Goal: Task Accomplishment & Management: Complete application form

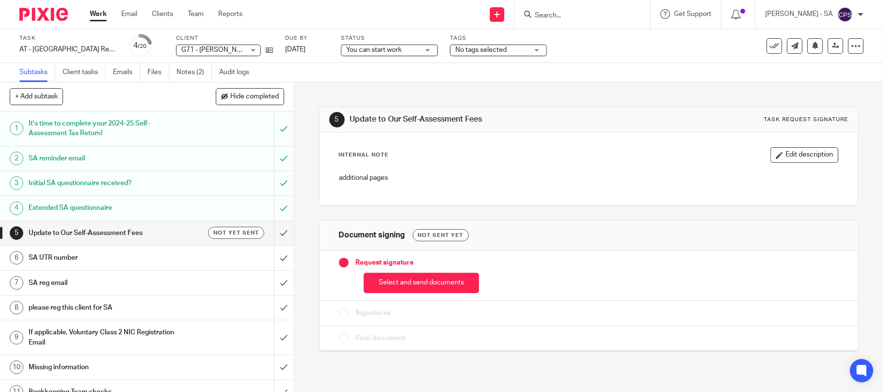
click at [62, 259] on h1 "SA UTR number" at bounding box center [107, 258] width 157 height 15
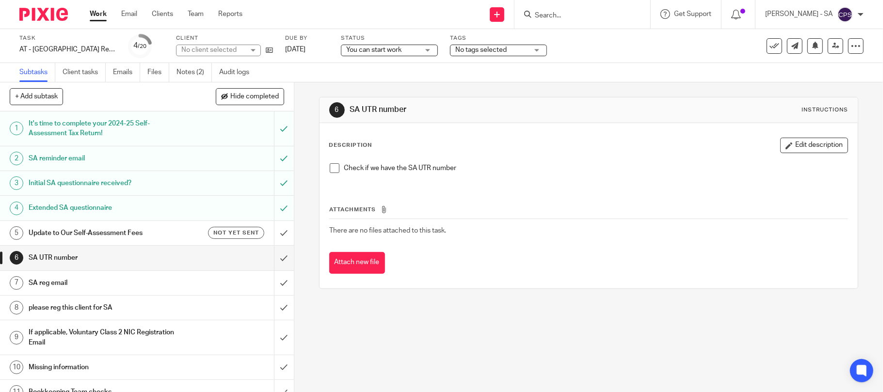
click at [331, 165] on span at bounding box center [335, 168] width 10 height 10
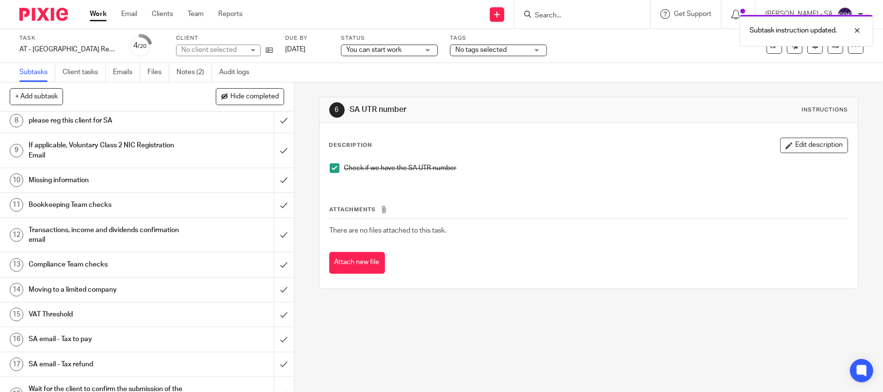
scroll to position [194, 0]
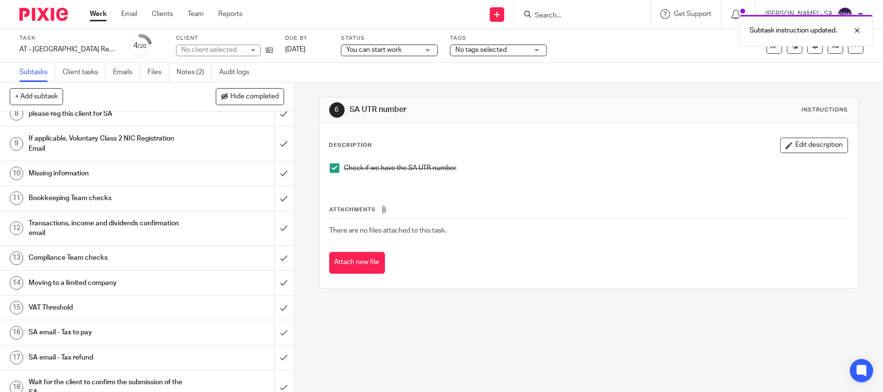
click at [55, 197] on h1 "Bookkeeping Team checks" at bounding box center [107, 198] width 157 height 15
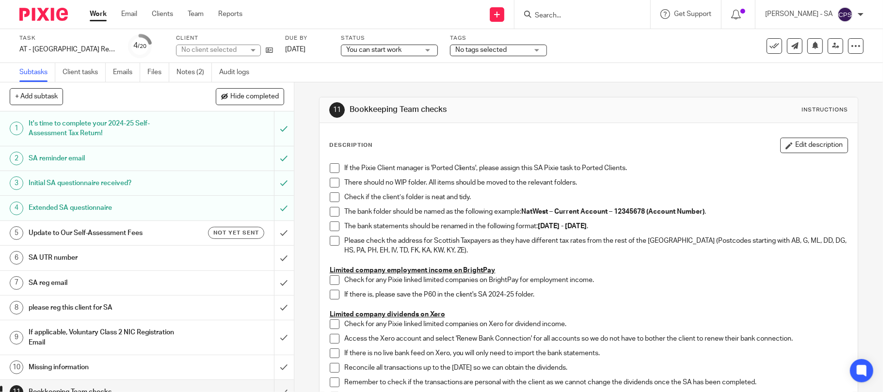
click at [255, 50] on div "No client selected" at bounding box center [218, 51] width 85 height 12
click at [256, 50] on div "No client selected" at bounding box center [218, 51] width 85 height 12
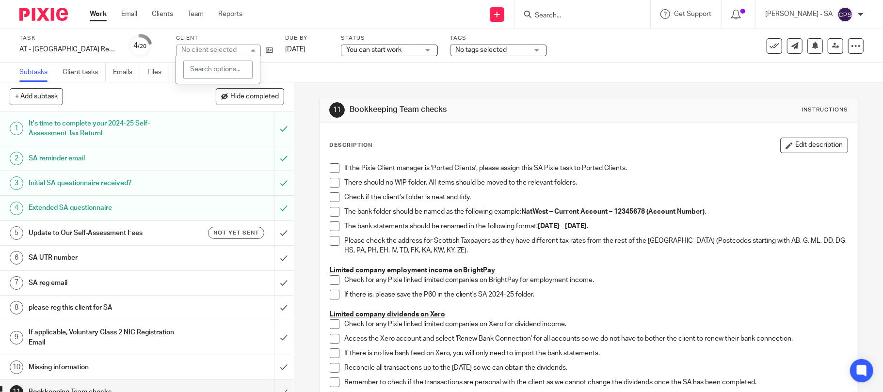
click at [256, 50] on div "No client selected" at bounding box center [218, 51] width 85 height 12
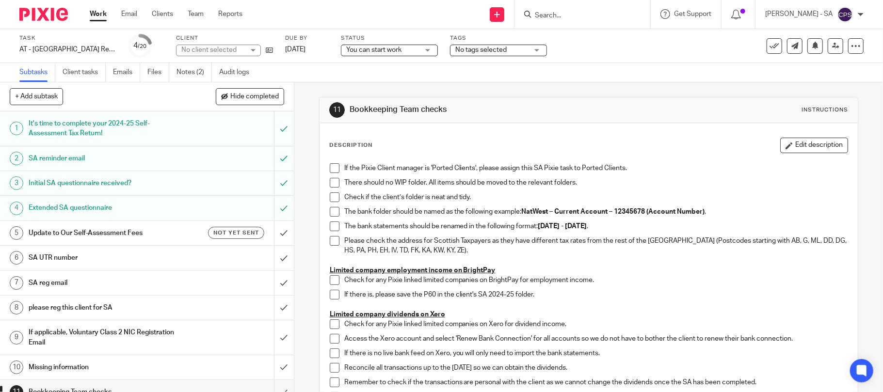
click at [256, 51] on div "No client selected" at bounding box center [218, 51] width 85 height 12
click at [334, 79] on div "Subtasks Client tasks Emails Files Notes (2) Audit logs" at bounding box center [441, 72] width 883 height 19
click at [233, 49] on div "No client selected" at bounding box center [218, 51] width 85 height 12
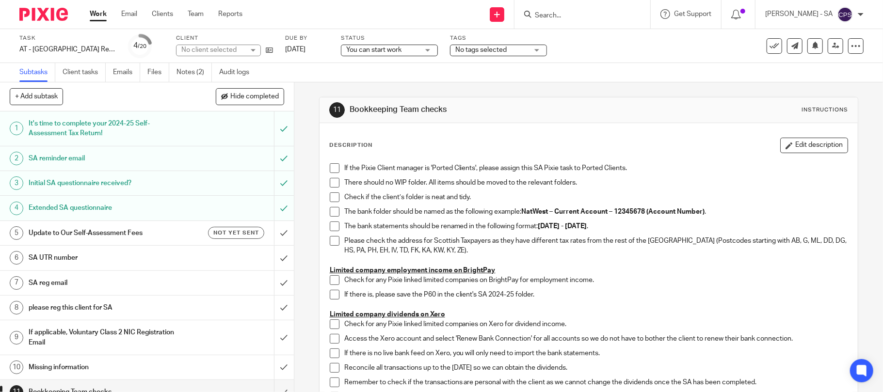
drag, startPoint x: 233, startPoint y: 49, endPoint x: 307, endPoint y: 78, distance: 79.9
click at [233, 49] on div "No client selected" at bounding box center [212, 50] width 63 height 10
click at [308, 78] on div "Subtasks Client tasks Emails Files Notes (2) Audit logs" at bounding box center [441, 72] width 883 height 19
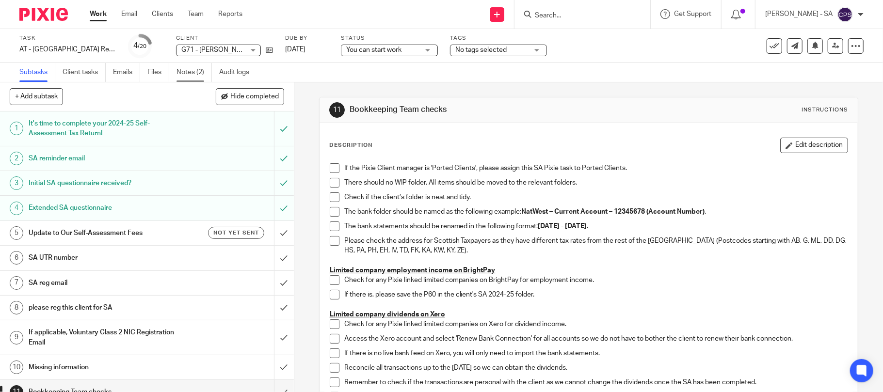
click at [192, 68] on link "Notes (2)" at bounding box center [193, 72] width 35 height 19
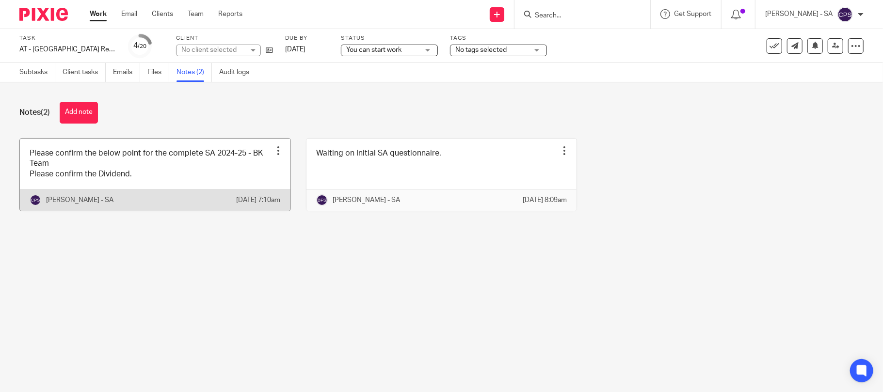
click at [159, 173] on link at bounding box center [155, 175] width 270 height 72
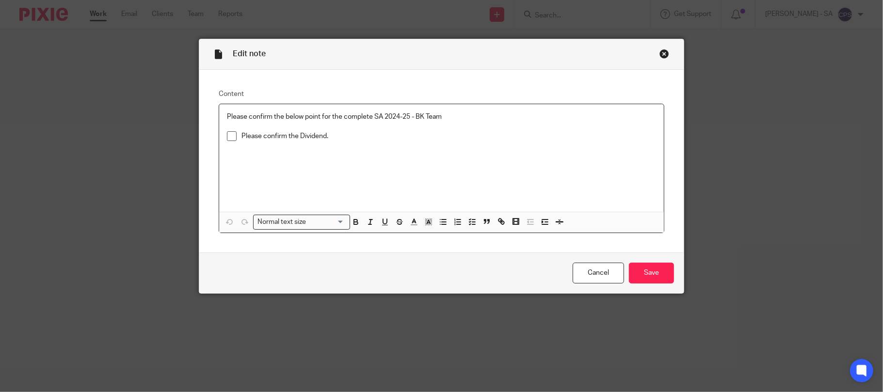
drag, startPoint x: 221, startPoint y: 113, endPoint x: 446, endPoint y: 106, distance: 224.5
click at [446, 106] on div "Please confirm the below point for the complete SA 2024-25 - BK Team Please con…" at bounding box center [441, 158] width 445 height 108
click at [470, 225] on icon "button" at bounding box center [472, 222] width 9 height 9
click at [229, 119] on span at bounding box center [232, 117] width 10 height 10
click at [228, 139] on span at bounding box center [232, 141] width 10 height 10
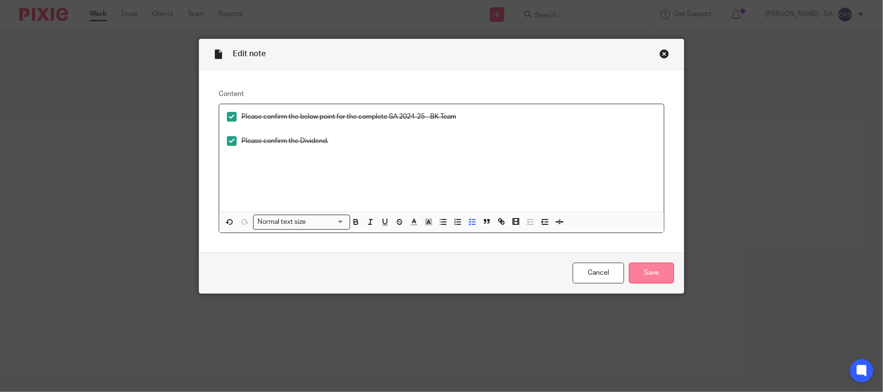
click at [660, 267] on input "Save" at bounding box center [651, 273] width 45 height 21
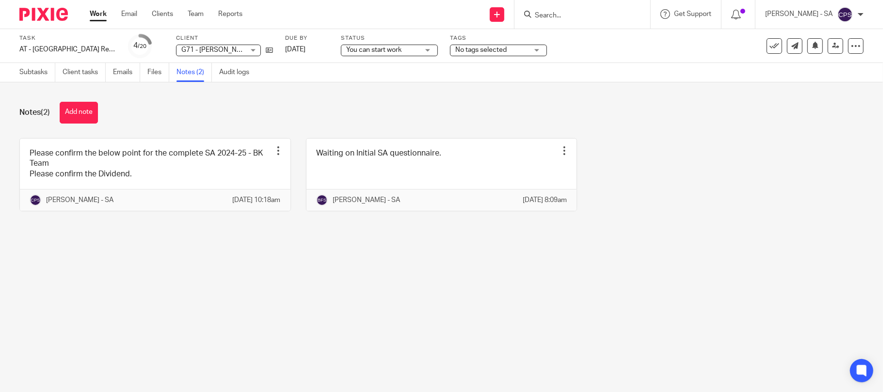
click at [279, 321] on main "Task AT - SA Return - PE 05-04-2025 Save AT - SA Return - PE 05-04-2025 4 /20 C…" at bounding box center [441, 196] width 883 height 392
click at [46, 72] on link "Subtasks" at bounding box center [37, 72] width 36 height 19
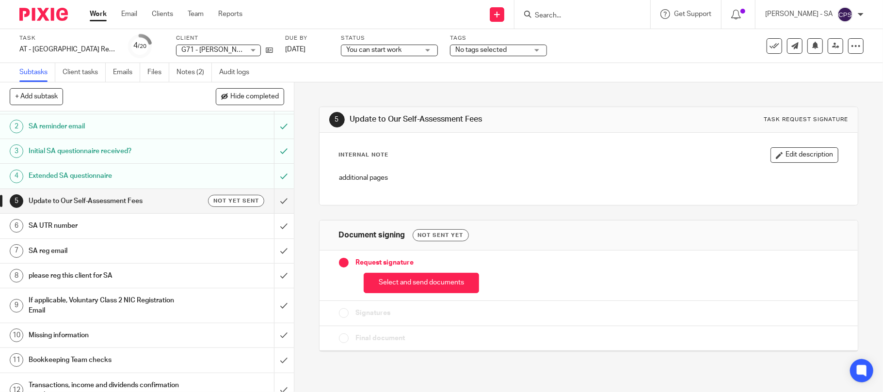
scroll to position [2, 0]
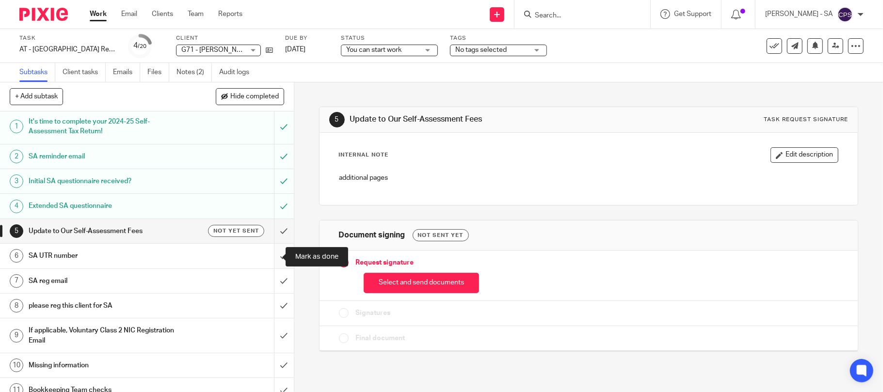
click at [269, 258] on input "submit" at bounding box center [147, 256] width 294 height 24
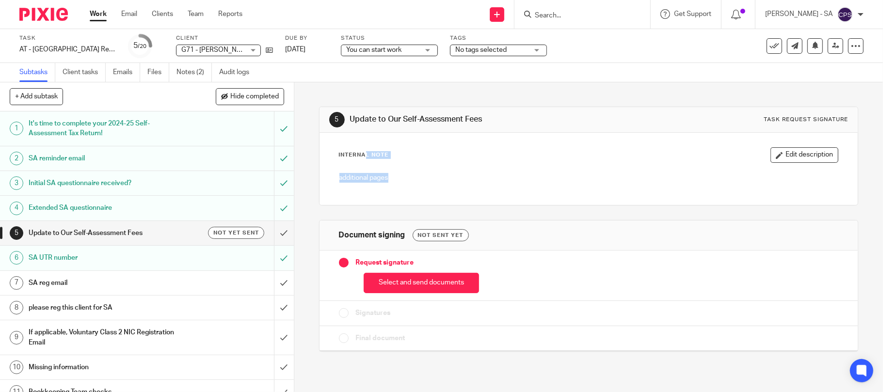
drag, startPoint x: 319, startPoint y: 183, endPoint x: 317, endPoint y: 146, distance: 37.4
click at [319, 146] on div "Internal Note Edit description additional pages" at bounding box center [588, 169] width 538 height 72
click at [456, 163] on div "Internal Note Edit description additional pages" at bounding box center [589, 168] width 500 height 43
click at [63, 284] on h1 "SA reg email" at bounding box center [107, 283] width 157 height 15
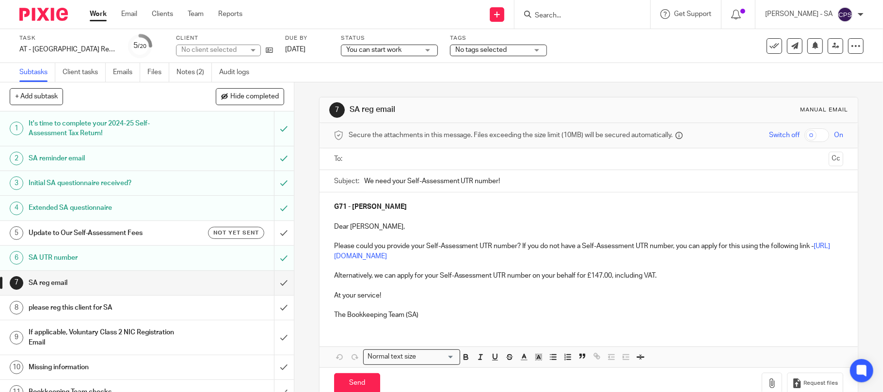
click at [95, 309] on h1 "please reg this client for SA" at bounding box center [107, 307] width 157 height 15
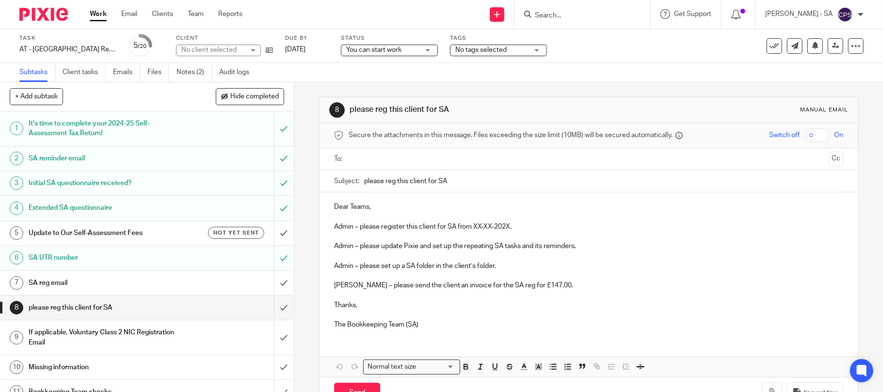
scroll to position [64, 0]
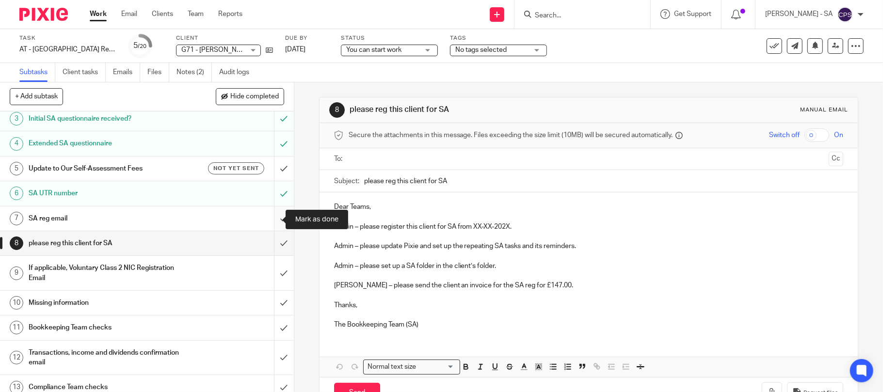
click at [266, 219] on input "submit" at bounding box center [147, 218] width 294 height 24
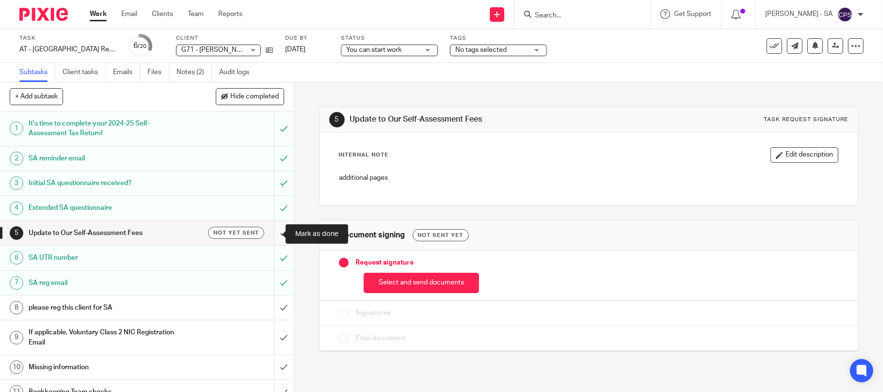
click at [269, 235] on input "submit" at bounding box center [147, 233] width 294 height 24
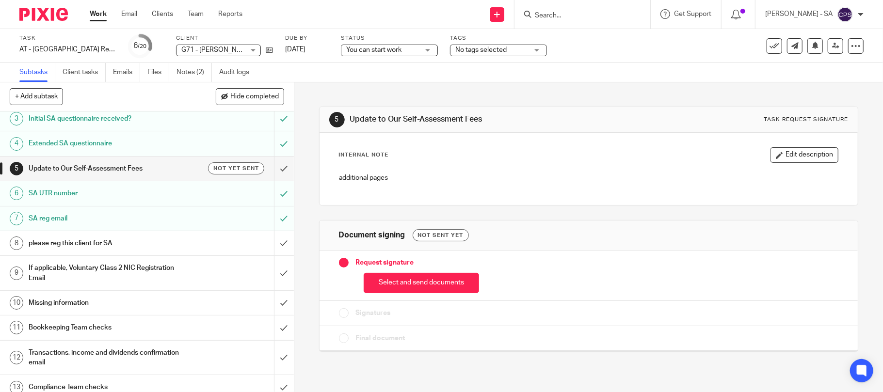
scroll to position [129, 0]
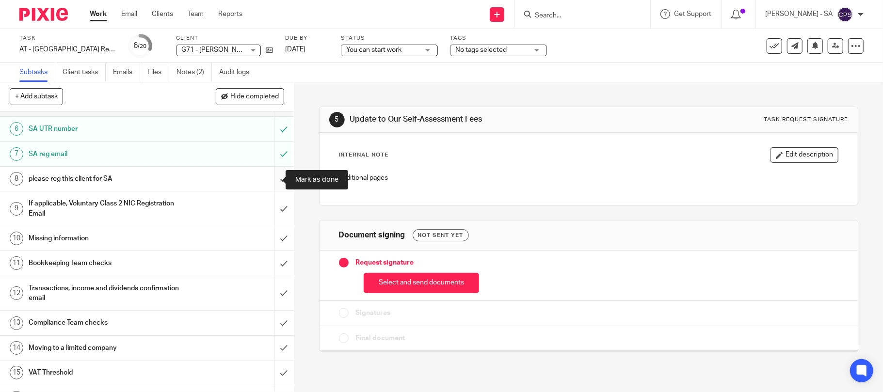
click at [268, 177] on input "submit" at bounding box center [147, 179] width 294 height 24
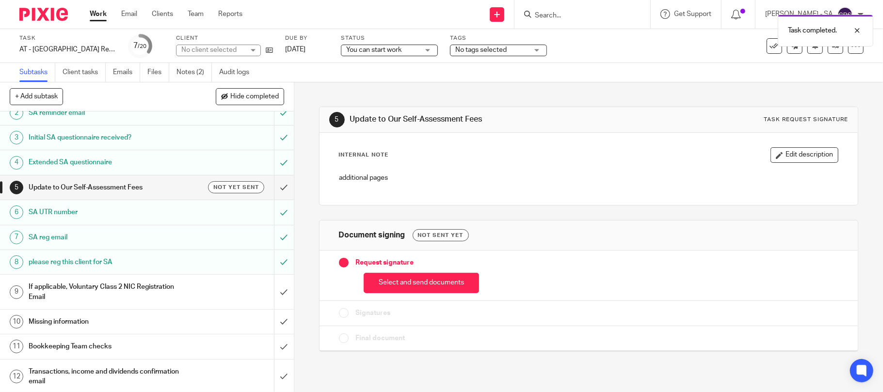
scroll to position [64, 0]
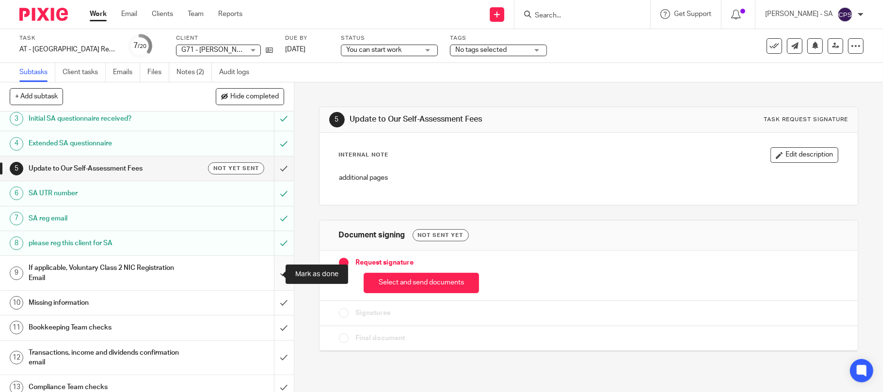
click at [272, 274] on input "submit" at bounding box center [147, 273] width 294 height 34
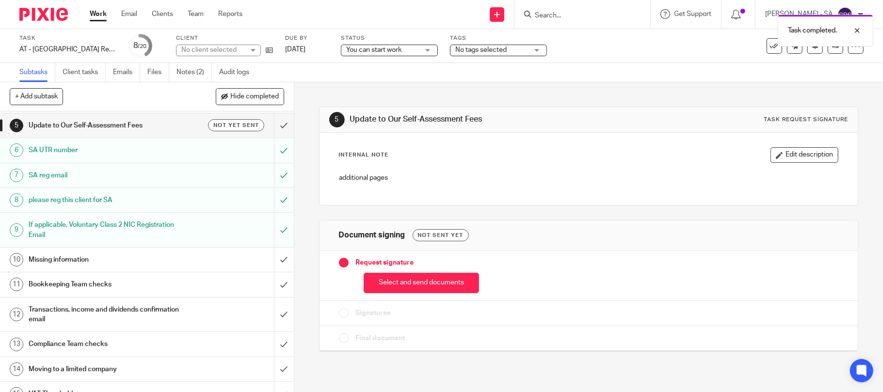
scroll to position [129, 0]
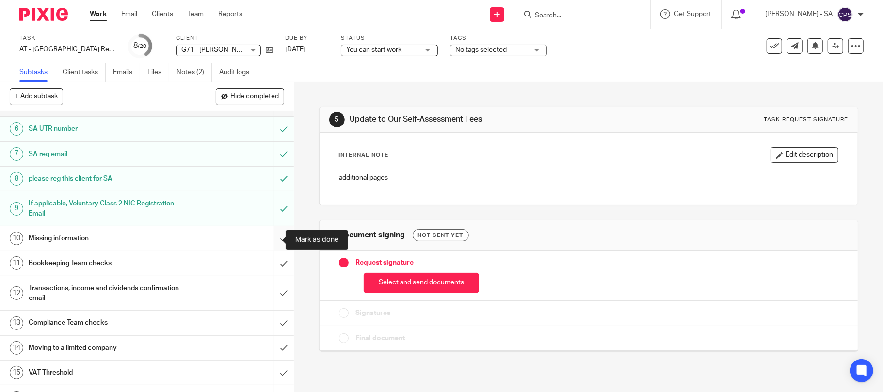
click at [270, 240] on input "submit" at bounding box center [147, 238] width 294 height 24
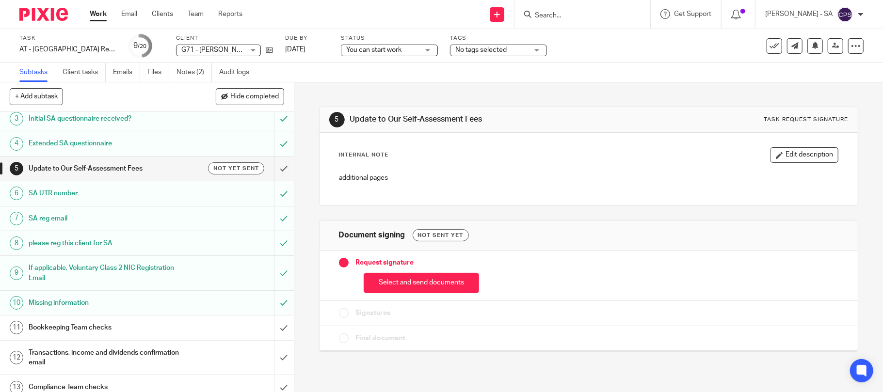
scroll to position [129, 0]
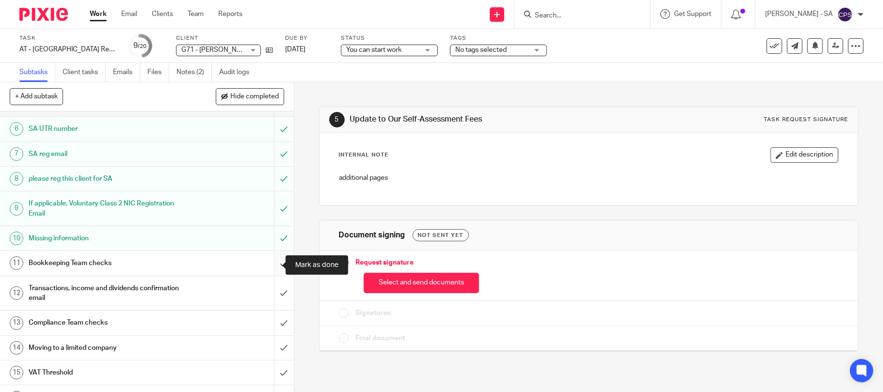
click at [272, 260] on input "submit" at bounding box center [147, 263] width 294 height 24
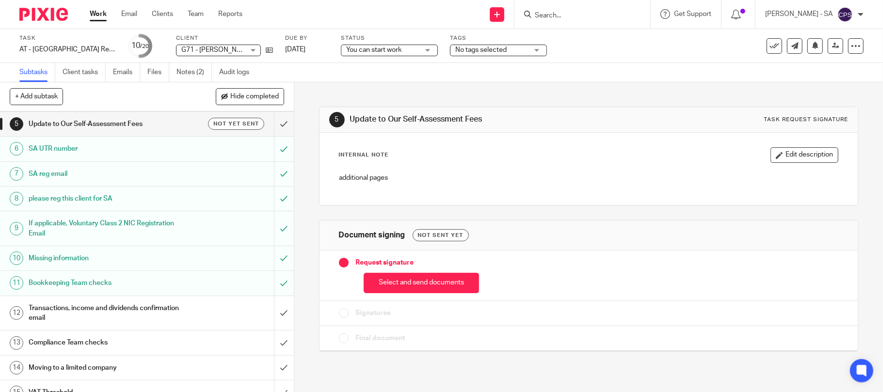
scroll to position [129, 0]
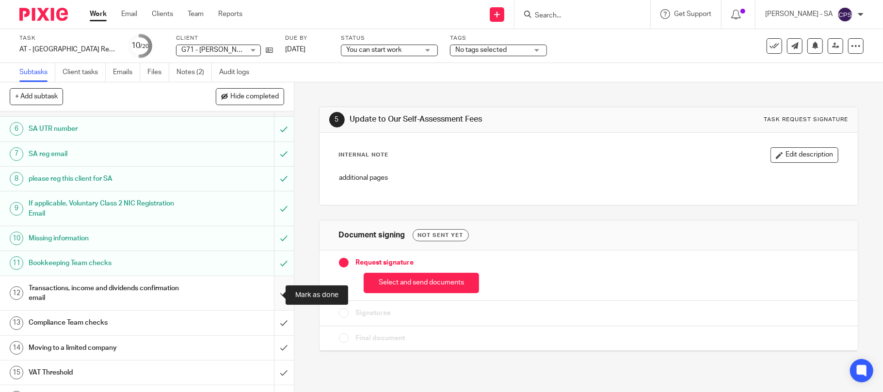
click at [269, 293] on input "submit" at bounding box center [147, 293] width 294 height 34
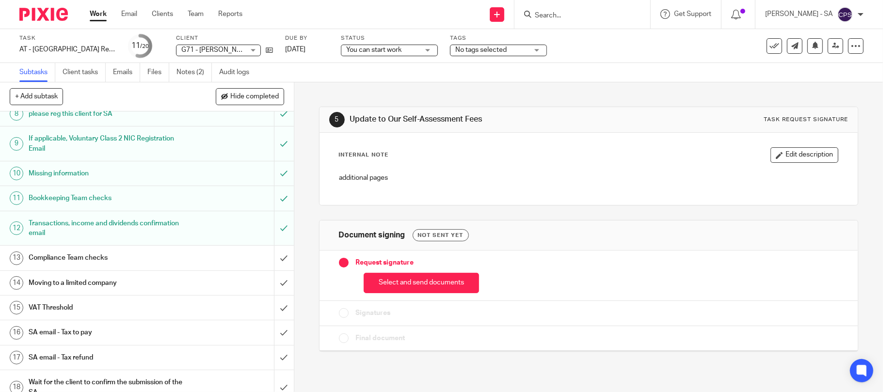
scroll to position [258, 0]
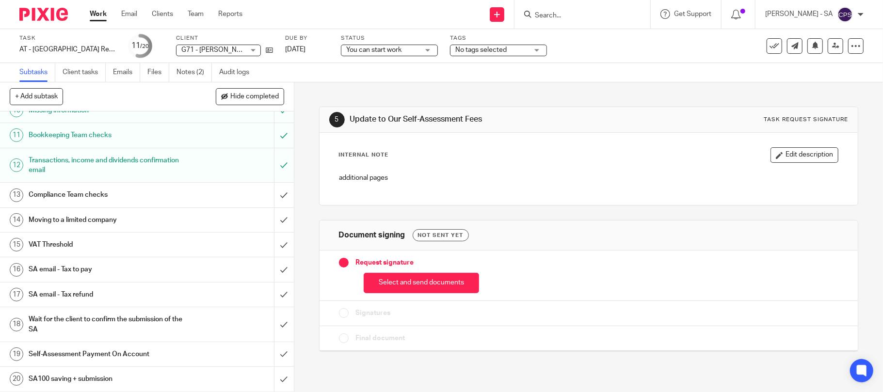
click at [76, 270] on h1 "SA email - Tax to pay" at bounding box center [107, 269] width 157 height 15
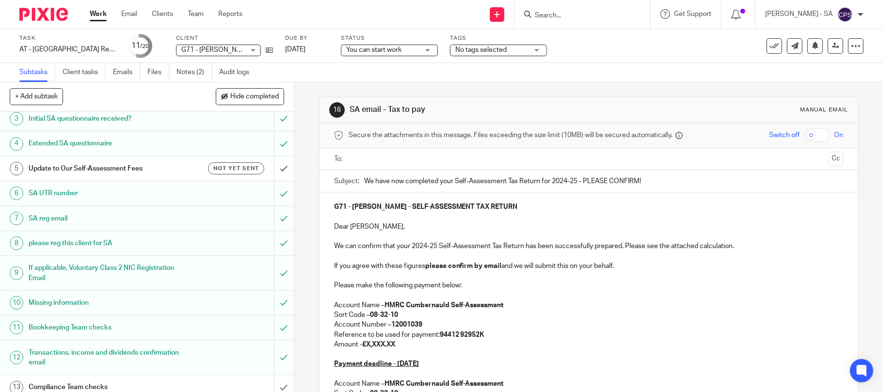
scroll to position [129, 0]
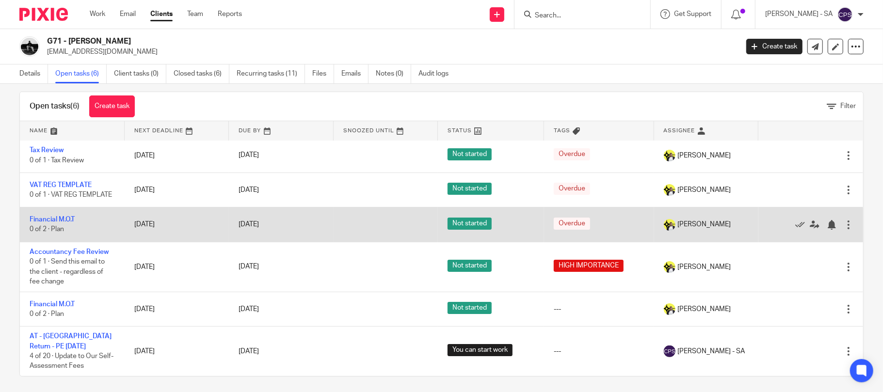
scroll to position [16, 0]
